Goal: Task Accomplishment & Management: Use online tool/utility

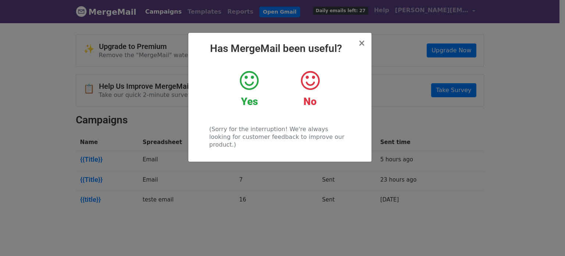
click at [254, 75] on icon at bounding box center [249, 81] width 19 height 22
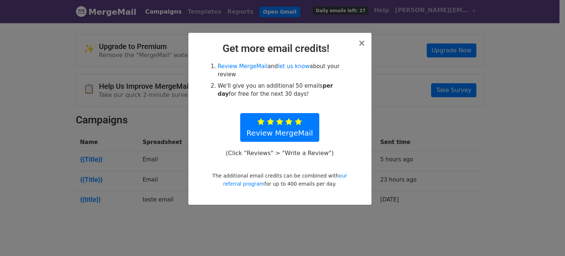
click at [369, 36] on div "× Get more email credits! Review MergeMail and let us know about your review We…" at bounding box center [279, 119] width 183 height 172
click at [363, 42] on span "×" at bounding box center [361, 43] width 7 height 10
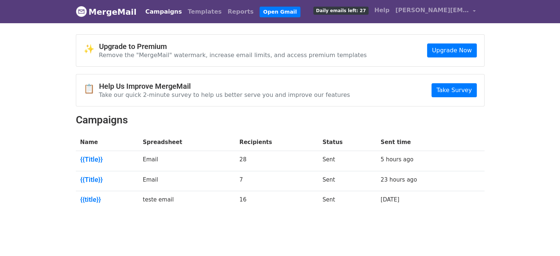
click at [345, 12] on span "Daily emails left: 27" at bounding box center [340, 11] width 55 height 8
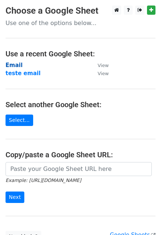
click at [16, 68] on strong "Email" at bounding box center [14, 65] width 17 height 7
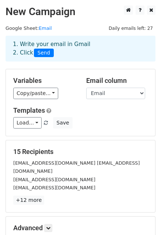
click at [32, 86] on div "Variables Copy/paste... {{Name}} {{Title}} {{Email}} {{site}} {{cg}}" at bounding box center [44, 88] width 73 height 22
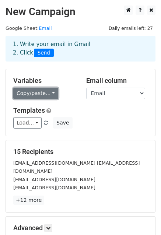
click at [33, 94] on link "Copy/paste..." at bounding box center [35, 93] width 45 height 11
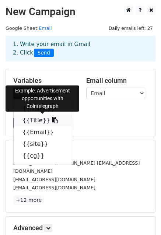
click at [30, 119] on link "{{Title}}" at bounding box center [43, 120] width 58 height 12
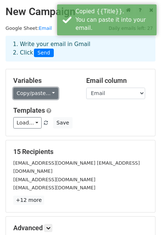
click at [29, 88] on link "Copy/paste..." at bounding box center [35, 93] width 45 height 11
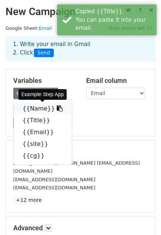
click at [36, 108] on link "{{Name}}" at bounding box center [43, 109] width 58 height 12
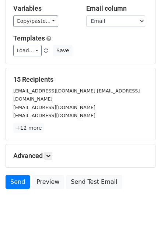
scroll to position [79, 0]
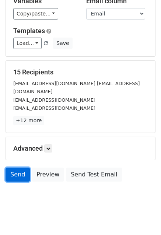
click at [16, 169] on link "Send" at bounding box center [18, 174] width 24 height 14
